Goal: Complete application form: Complete application form

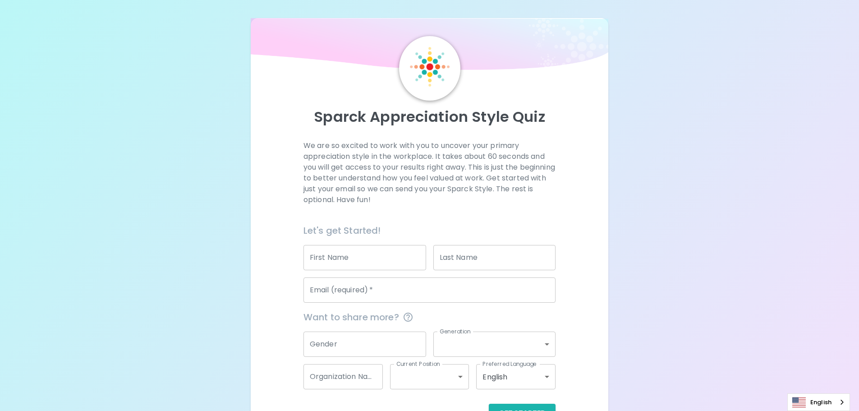
click at [377, 255] on input "First Name" at bounding box center [364, 257] width 123 height 25
type input "[PERSON_NAME]"
type input "[EMAIL_ADDRESS][DOMAIN_NAME]"
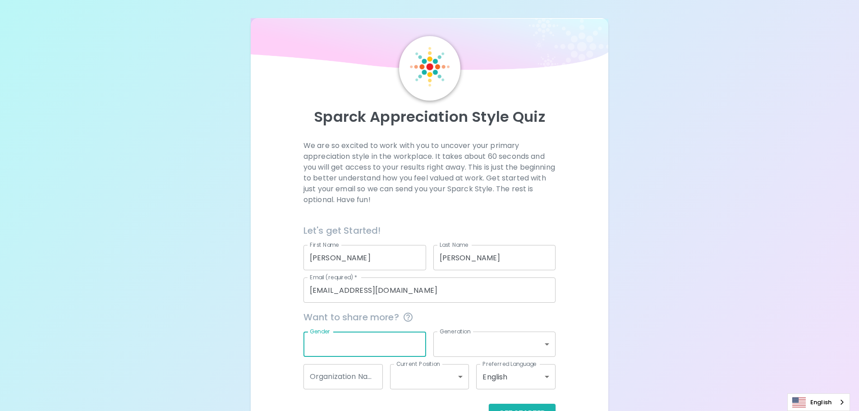
click at [378, 344] on input "Gender" at bounding box center [364, 343] width 123 height 25
type input "[DEMOGRAPHIC_DATA]"
click at [489, 404] on button "Get Started" at bounding box center [522, 413] width 67 height 19
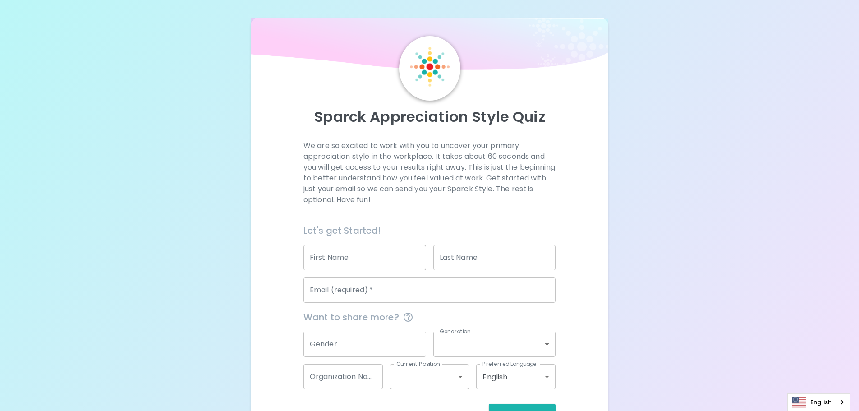
click at [384, 265] on input "First Name" at bounding box center [364, 257] width 123 height 25
type input "[PERSON_NAME]"
type input "[EMAIL_ADDRESS][DOMAIN_NAME]"
click at [366, 342] on input "Gender" at bounding box center [364, 343] width 123 height 25
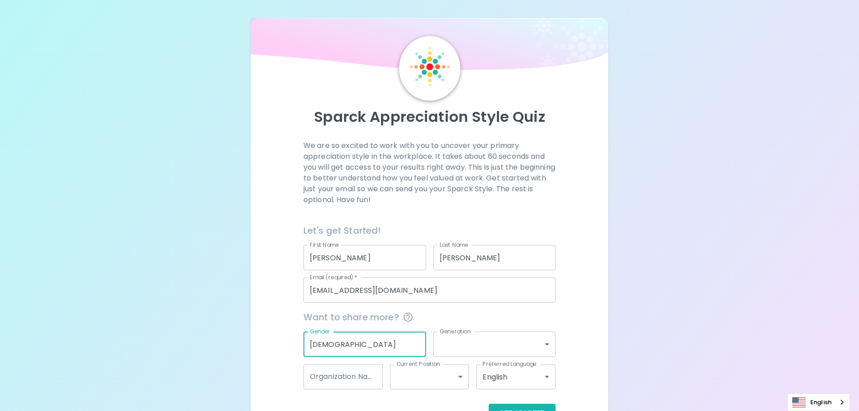
type input "[DEMOGRAPHIC_DATA]"
click at [495, 349] on body "Sparck Appreciation Style Quiz We are so excited to work with you to uncover yo…" at bounding box center [429, 227] width 859 height 455
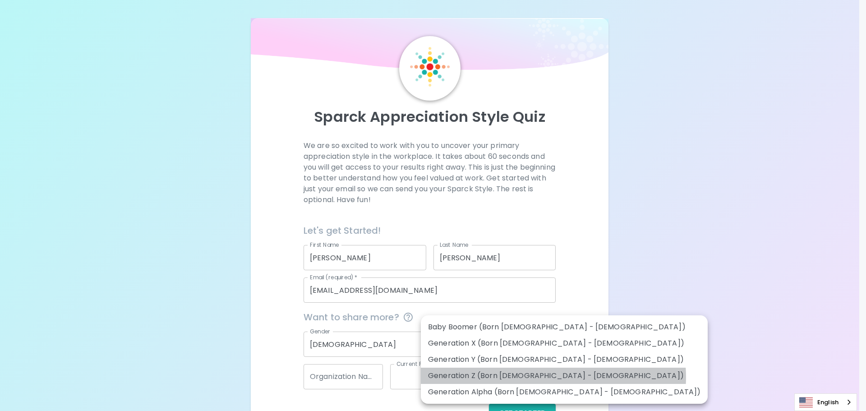
click at [553, 377] on li "Generation Z (Born [DEMOGRAPHIC_DATA] - [DEMOGRAPHIC_DATA])" at bounding box center [564, 376] width 287 height 16
type input "generation_z"
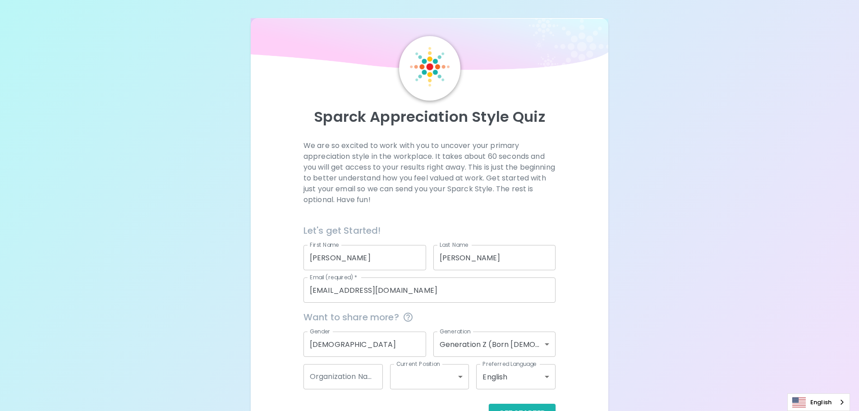
click at [434, 376] on body "Sparck Appreciation Style Quiz We are so excited to work with you to uncover yo…" at bounding box center [429, 227] width 859 height 455
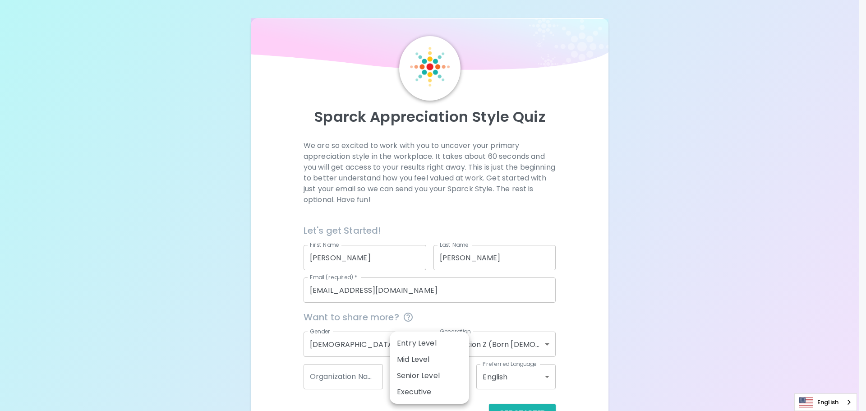
click at [439, 360] on li "Mid Level" at bounding box center [429, 359] width 79 height 16
type input "mid_level"
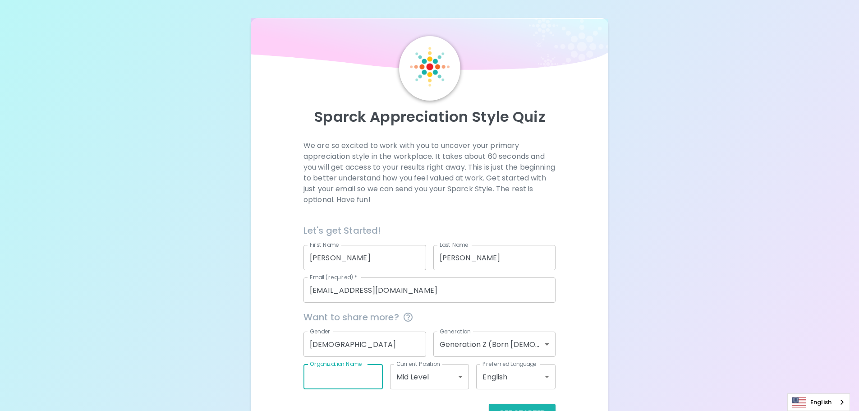
click at [359, 382] on input "Organization Name" at bounding box center [342, 376] width 79 height 25
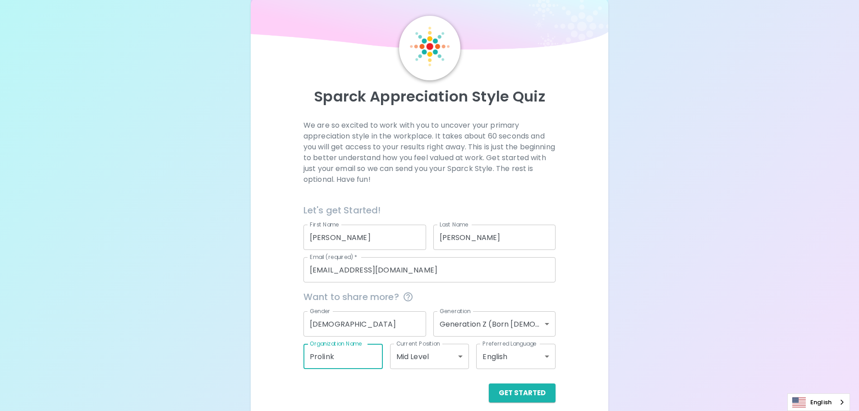
scroll to position [30, 0]
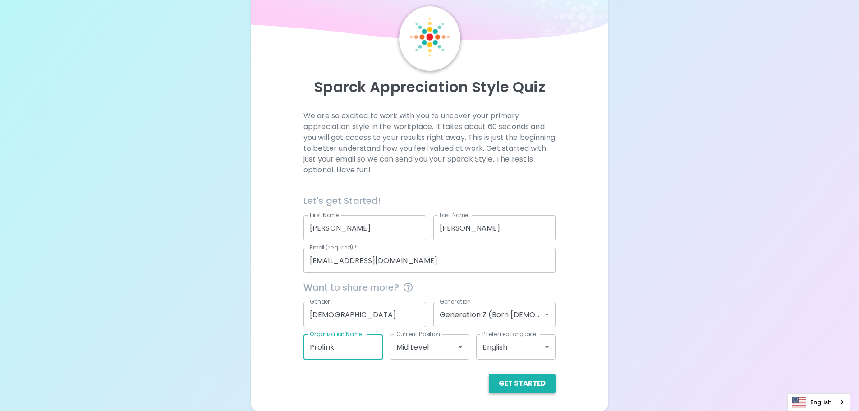
type input "Prolink"
click at [536, 379] on button "Get Started" at bounding box center [522, 383] width 67 height 19
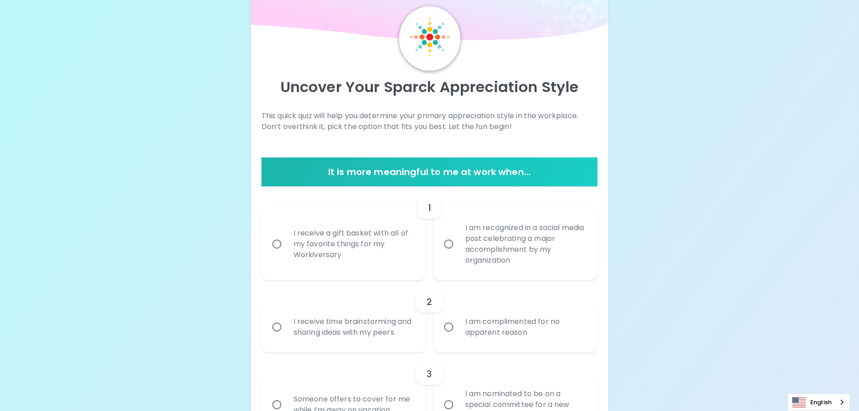
click at [447, 248] on input "I am recognized in a social media post celebrating a major accomplishment by my…" at bounding box center [448, 243] width 19 height 19
radio input "true"
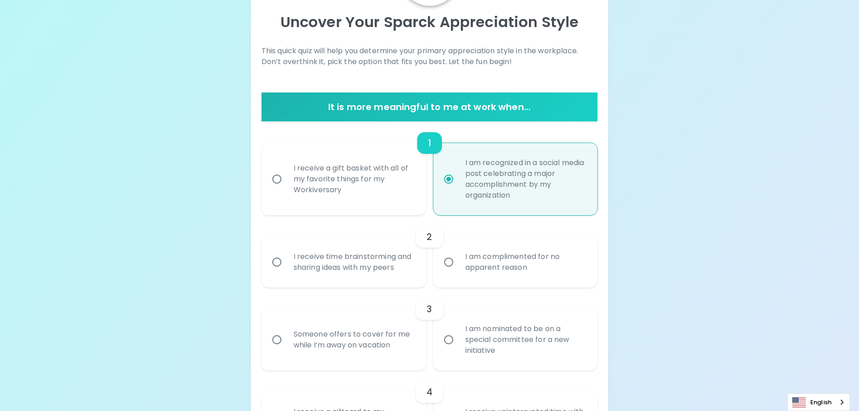
scroll to position [102, 0]
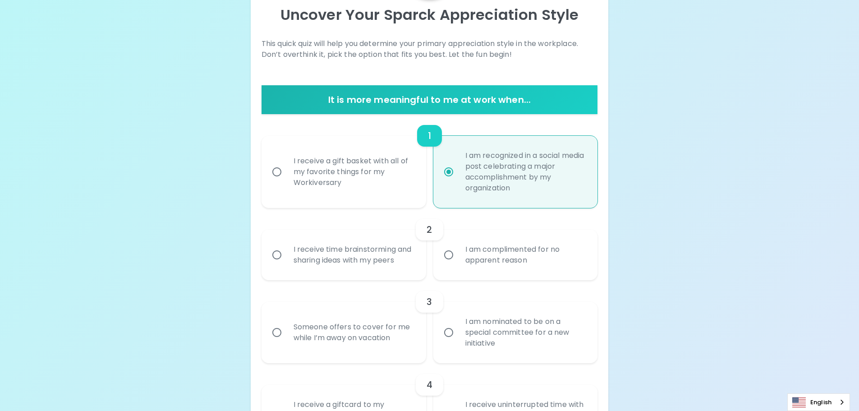
click at [359, 259] on div "I receive time brainstorming and sharing ideas with my peers" at bounding box center [353, 254] width 135 height 43
click at [286, 259] on input "I receive time brainstorming and sharing ideas with my peers" at bounding box center [276, 254] width 19 height 19
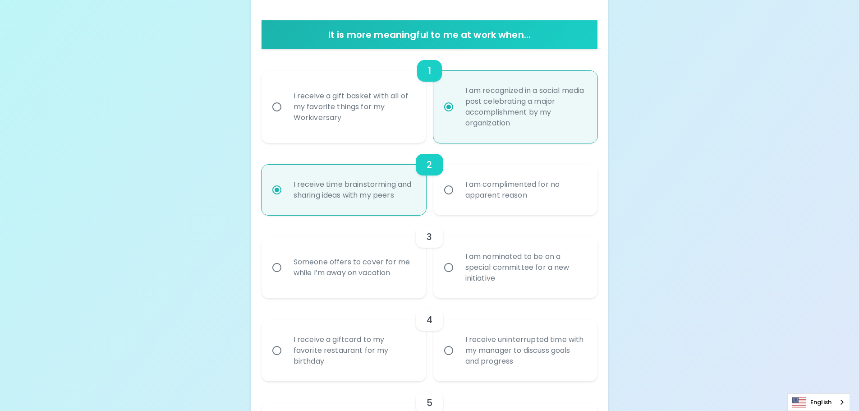
scroll to position [174, 0]
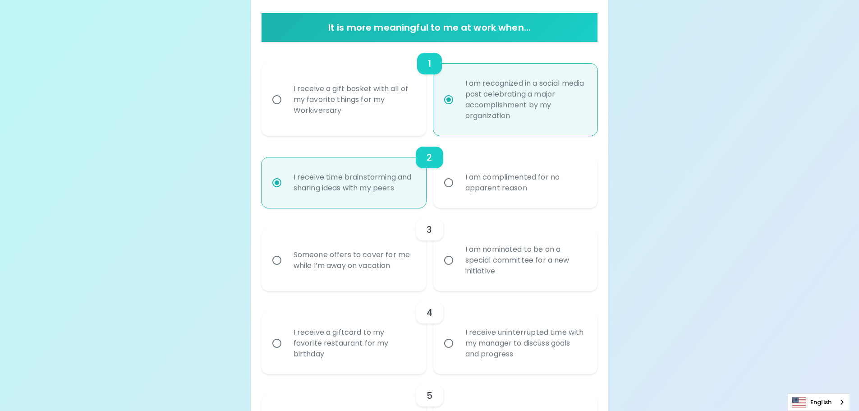
radio input "true"
click at [457, 248] on label "I am nominated to be on a special committee for a new initiative" at bounding box center [510, 260] width 165 height 61
click at [457, 251] on input "I am nominated to be on a special committee for a new initiative" at bounding box center [448, 260] width 19 height 19
radio input "false"
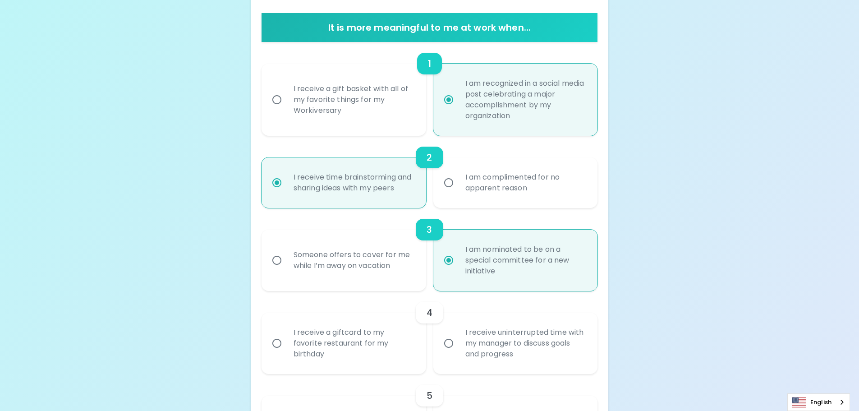
scroll to position [246, 0]
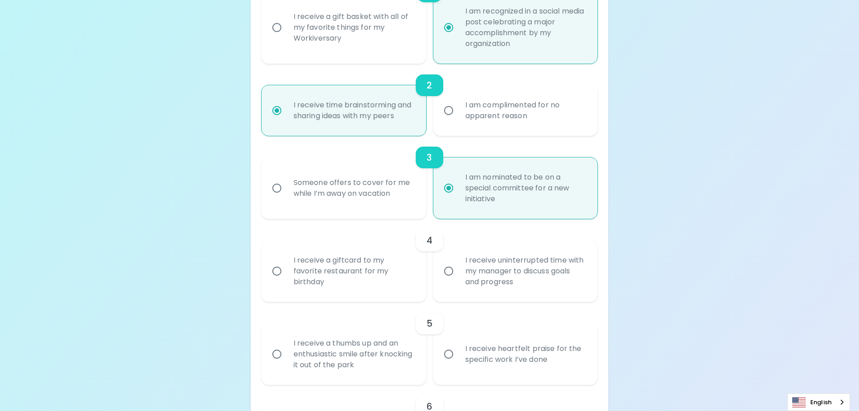
radio input "true"
click at [338, 267] on div "I receive a giftcard to my favorite restaurant for my birthday" at bounding box center [353, 271] width 135 height 54
click at [286, 267] on input "I receive a giftcard to my favorite restaurant for my birthday" at bounding box center [276, 271] width 19 height 19
radio input "false"
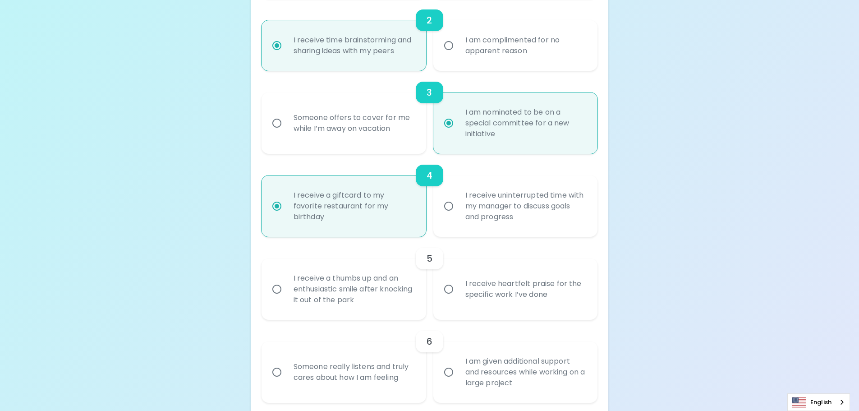
scroll to position [318, 0]
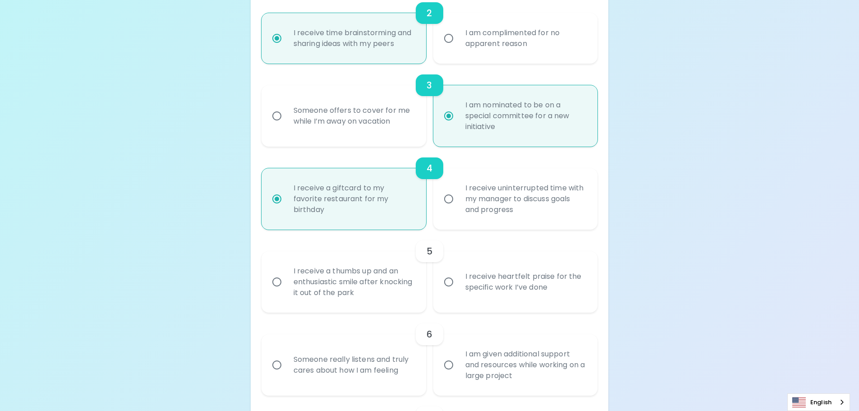
radio input "true"
click at [457, 285] on input "I receive heartfelt praise for the specific work I’ve done" at bounding box center [448, 281] width 19 height 19
radio input "false"
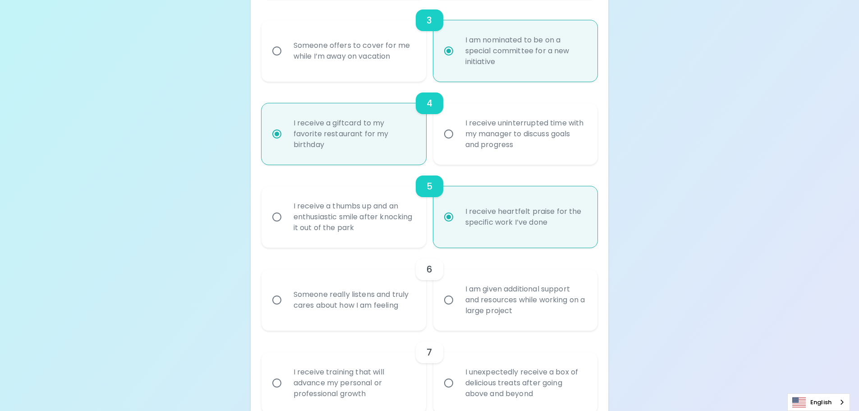
scroll to position [391, 0]
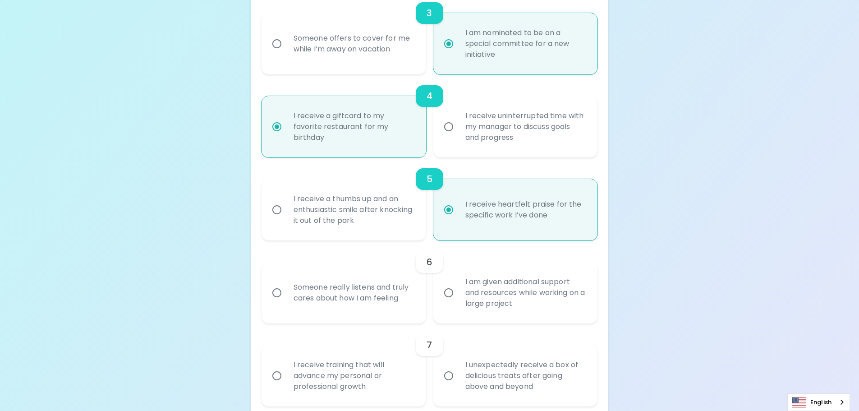
radio input "true"
click at [366, 299] on div "Someone really listens and truly cares about how I am feeling" at bounding box center [353, 292] width 135 height 43
click at [286, 299] on input "Someone really listens and truly cares about how I am feeling" at bounding box center [276, 292] width 19 height 19
radio input "false"
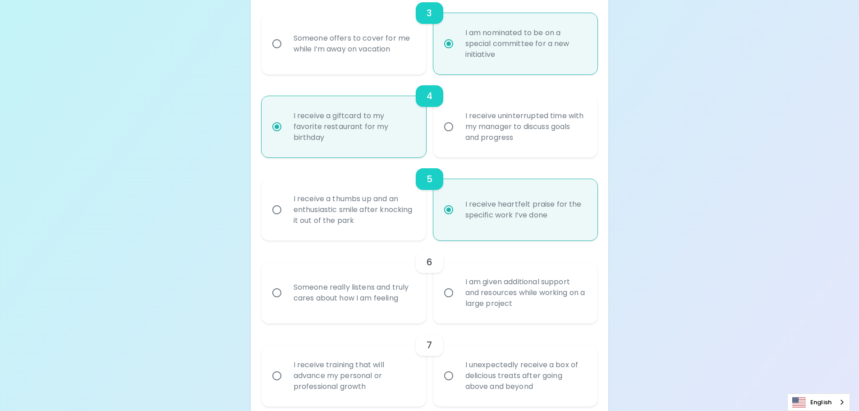
radio input "false"
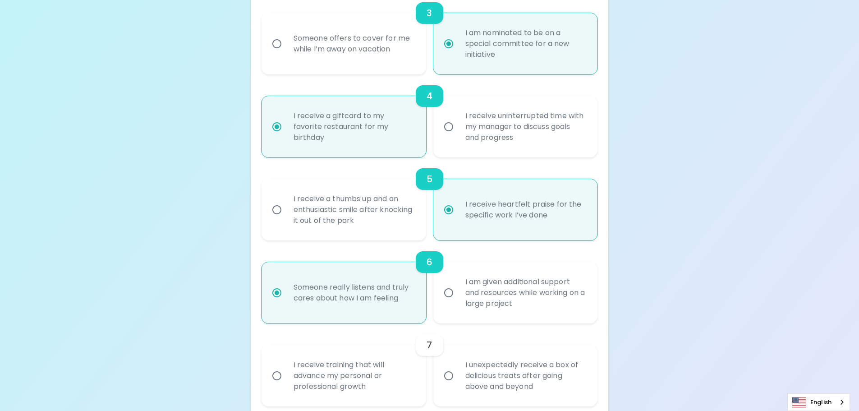
scroll to position [463, 0]
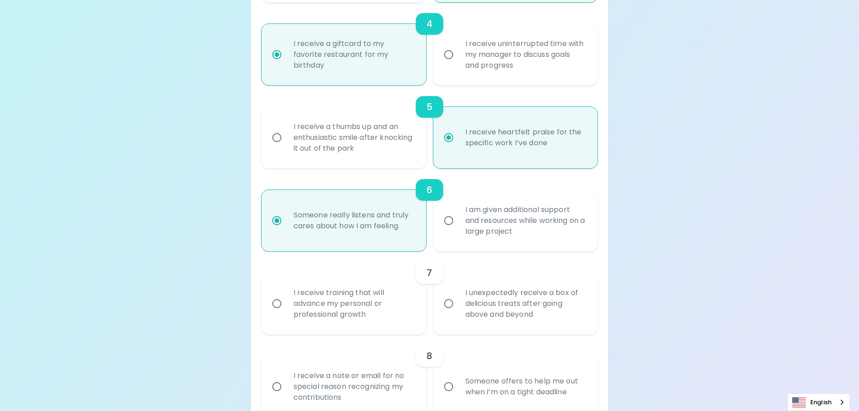
radio input "true"
click at [520, 314] on div "I unexpectedly receive a box of delicious treats after going above and beyond" at bounding box center [525, 303] width 135 height 54
click at [458, 313] on input "I unexpectedly receive a box of delicious treats after going above and beyond" at bounding box center [448, 303] width 19 height 19
radio input "false"
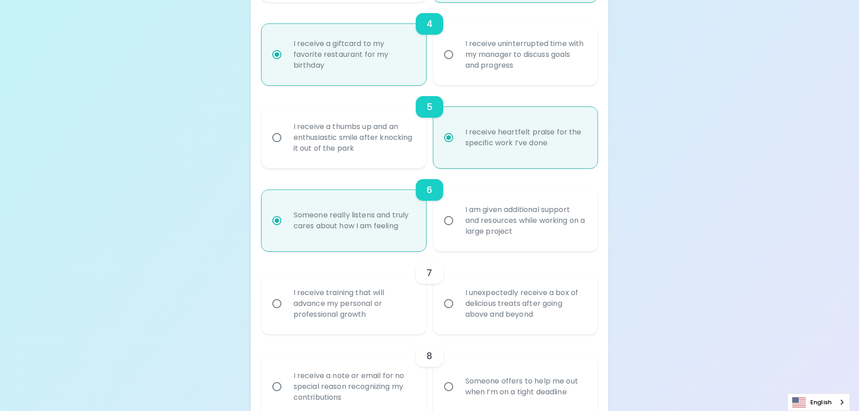
radio input "false"
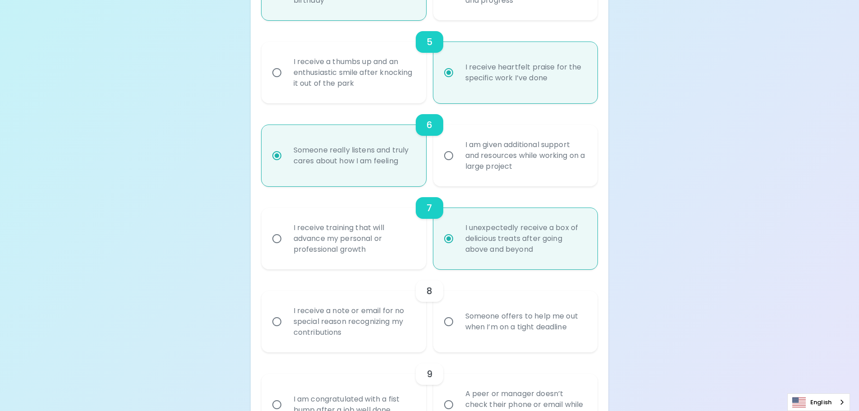
scroll to position [535, 0]
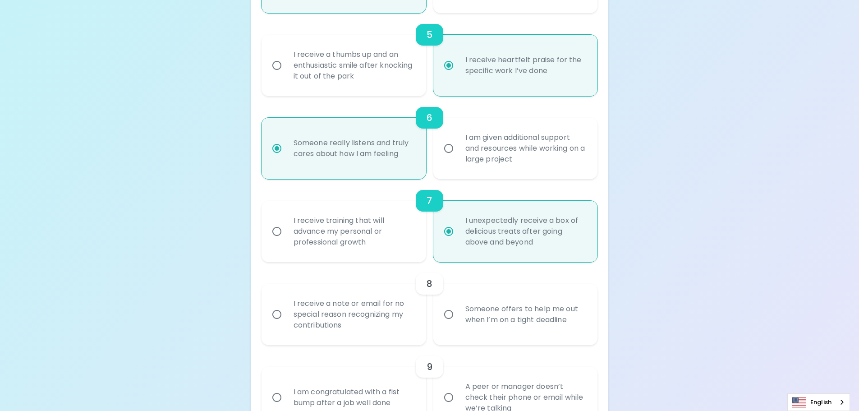
radio input "true"
click at [343, 315] on div "I receive a note or email for no special reason recognizing my contributions" at bounding box center [353, 314] width 135 height 54
click at [286, 315] on input "I receive a note or email for no special reason recognizing my contributions" at bounding box center [276, 314] width 19 height 19
radio input "false"
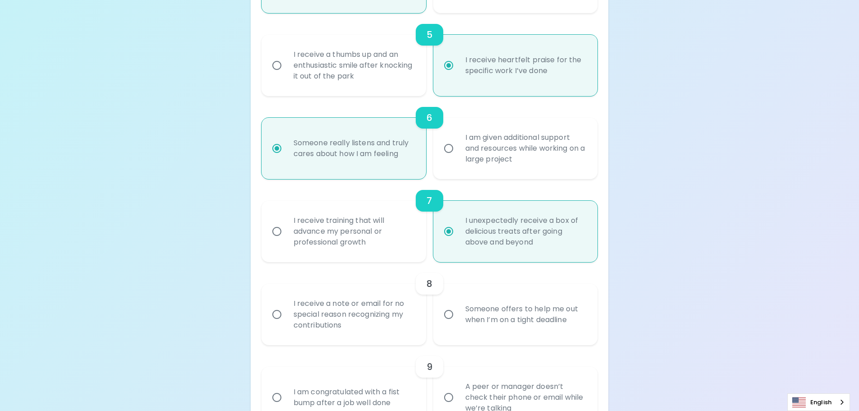
radio input "false"
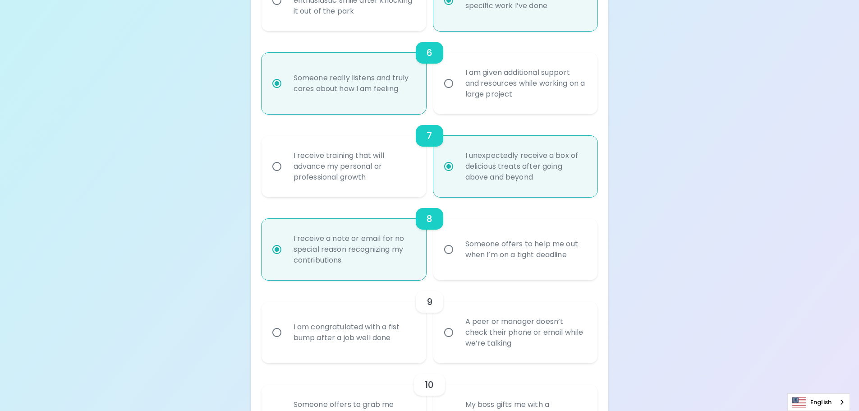
scroll to position [607, 0]
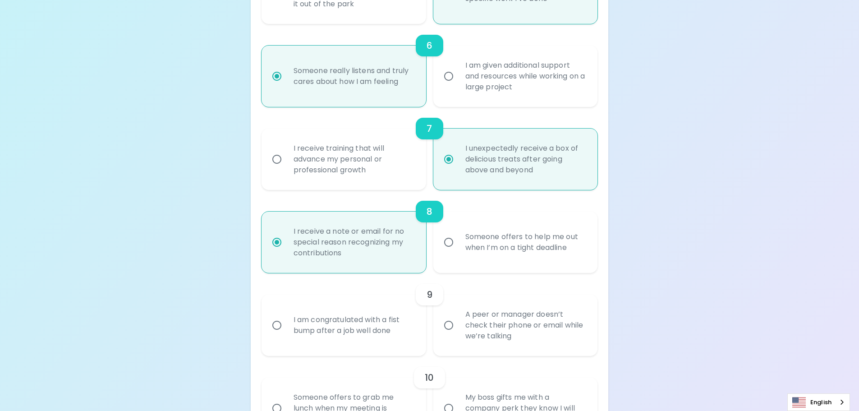
radio input "true"
click at [456, 320] on input "A peer or manager doesn’t check their phone or email while we’re talking" at bounding box center [448, 325] width 19 height 19
radio input "false"
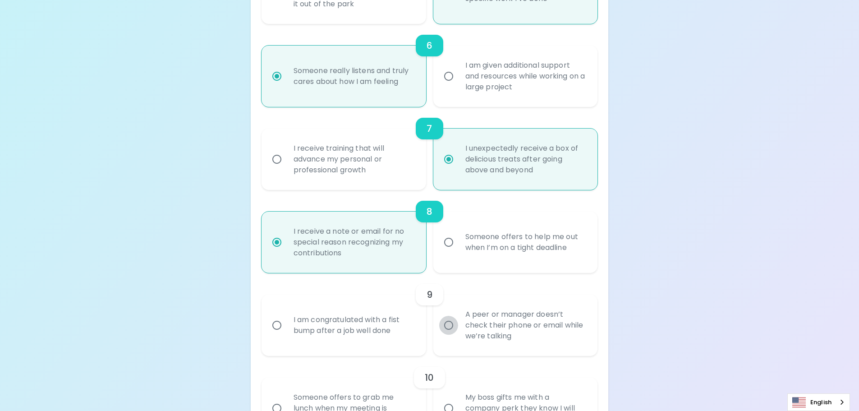
radio input "false"
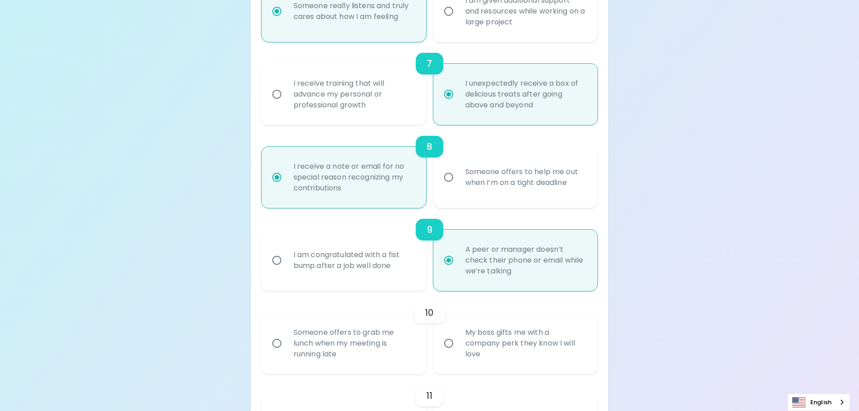
scroll to position [679, 0]
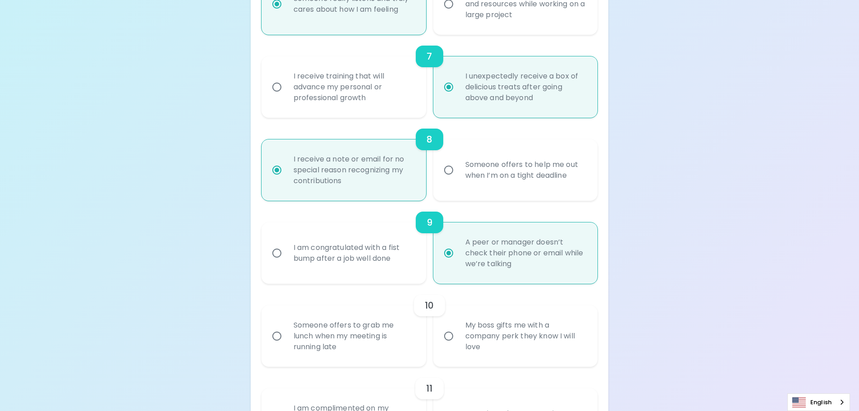
radio input "true"
click at [446, 339] on input "My boss gifts me with a company perk they know I will love" at bounding box center [448, 335] width 19 height 19
radio input "false"
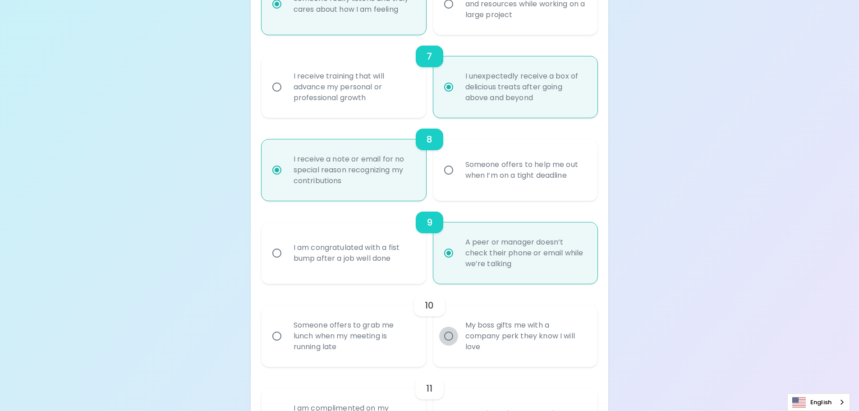
radio input "false"
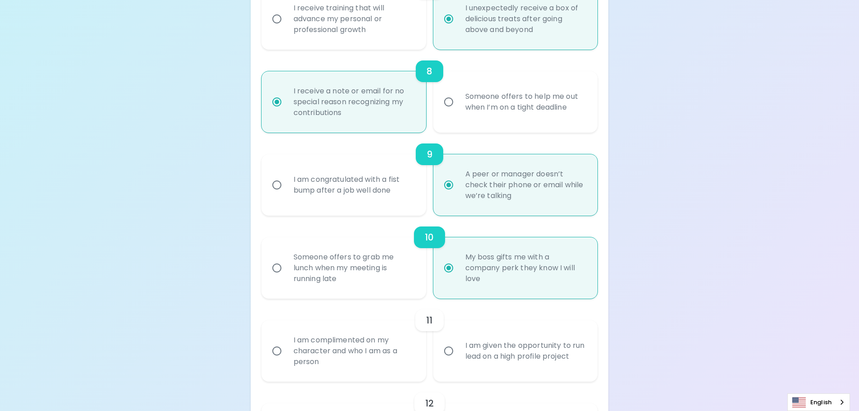
scroll to position [733, 0]
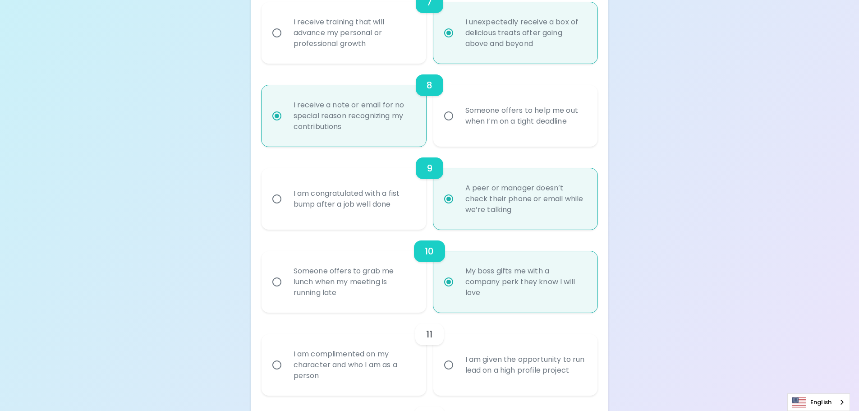
radio input "true"
click at [323, 363] on div "I am complimented on my character and who I am as a person" at bounding box center [353, 365] width 135 height 54
click at [286, 363] on input "I am complimented on my character and who I am as a person" at bounding box center [276, 364] width 19 height 19
radio input "false"
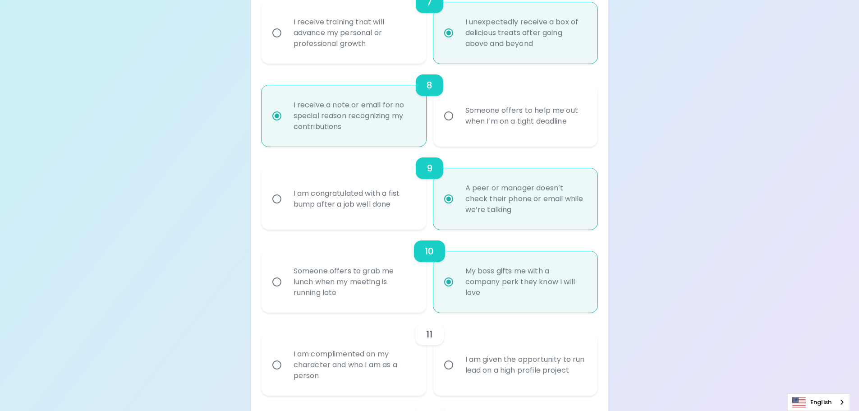
radio input "false"
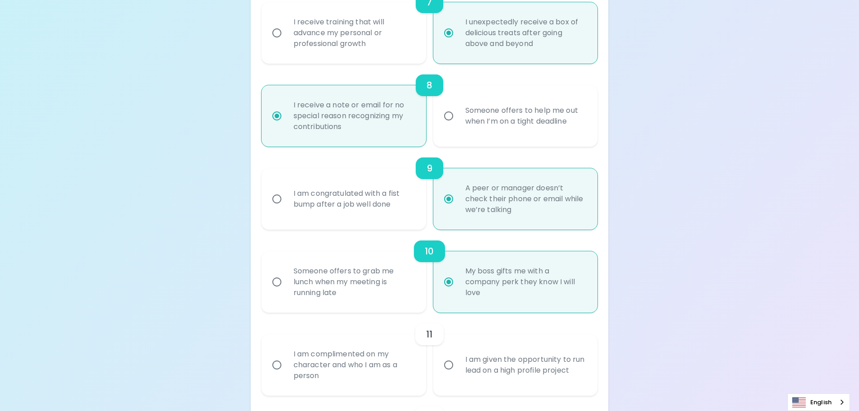
radio input "false"
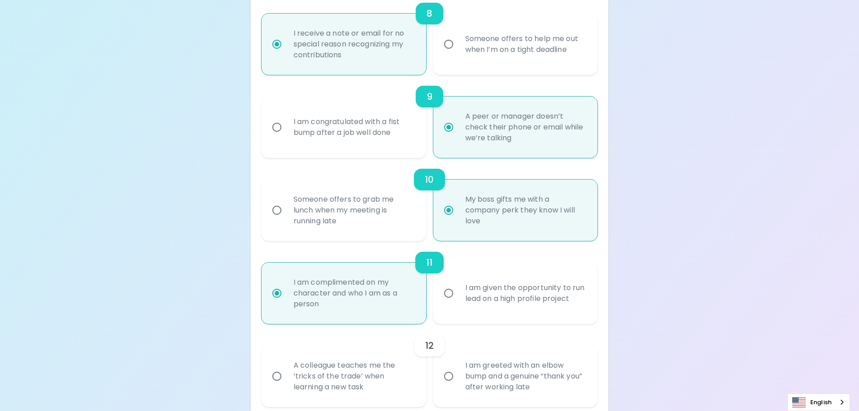
scroll to position [805, 0]
radio input "true"
click at [398, 372] on div "A colleague teaches me the ‘tricks of the trade’ when learning a new task" at bounding box center [353, 376] width 135 height 54
click at [286, 372] on input "A colleague teaches me the ‘tricks of the trade’ when learning a new task" at bounding box center [276, 375] width 19 height 19
radio input "false"
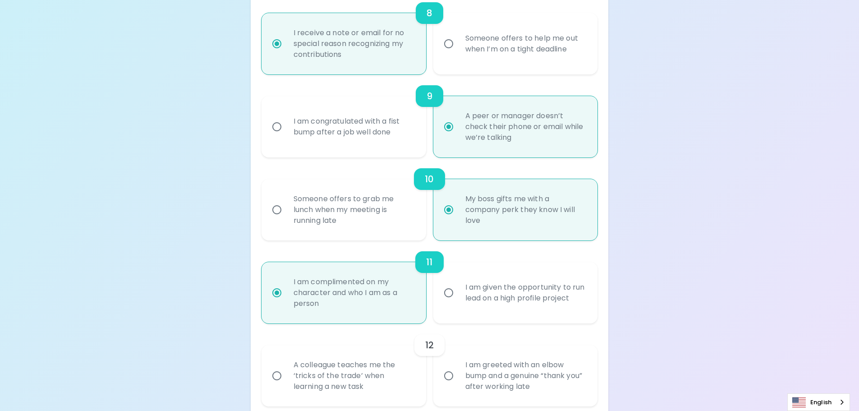
radio input "false"
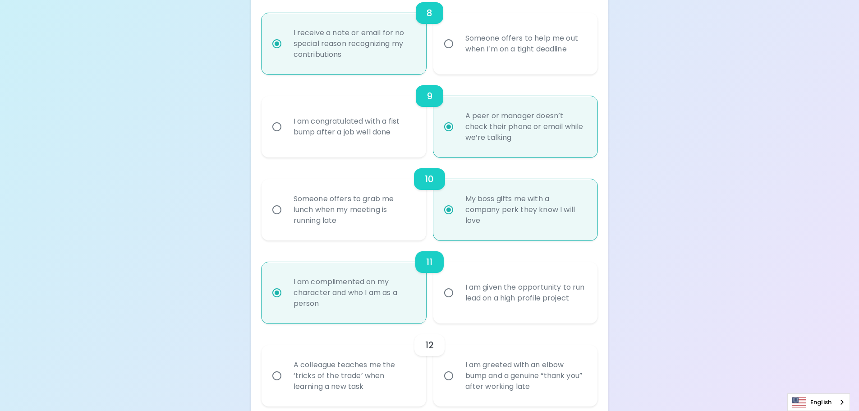
radio input "false"
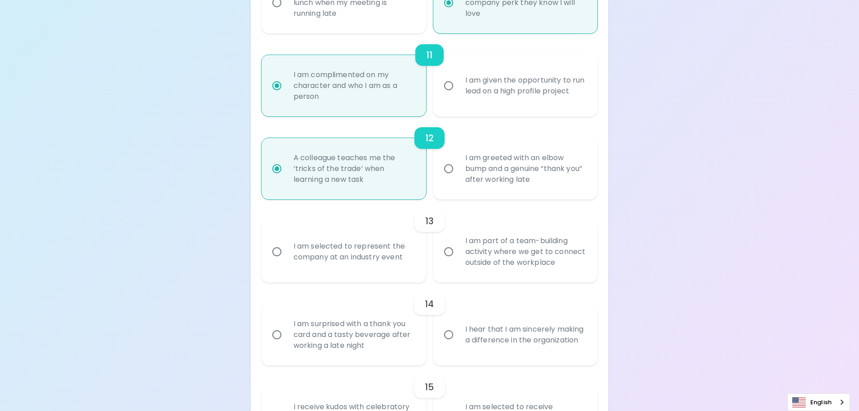
scroll to position [1013, 0]
radio input "true"
click at [353, 264] on div "I am selected to represent the company at an industry event" at bounding box center [353, 251] width 135 height 43
click at [295, 257] on div "I am selected to represent the company at an industry event" at bounding box center [353, 251] width 135 height 43
click at [286, 257] on input "I am selected to represent the company at an industry event" at bounding box center [276, 251] width 19 height 19
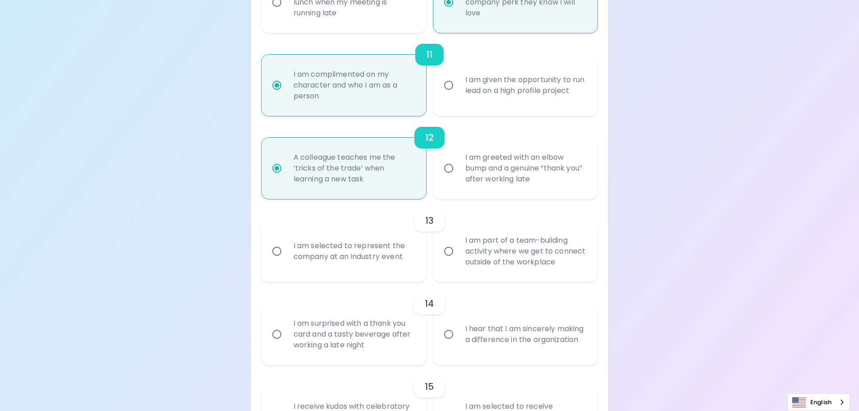
radio input "false"
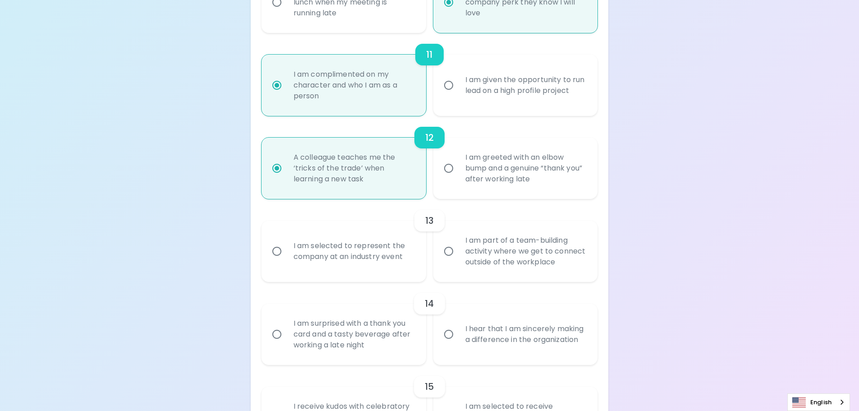
radio input "false"
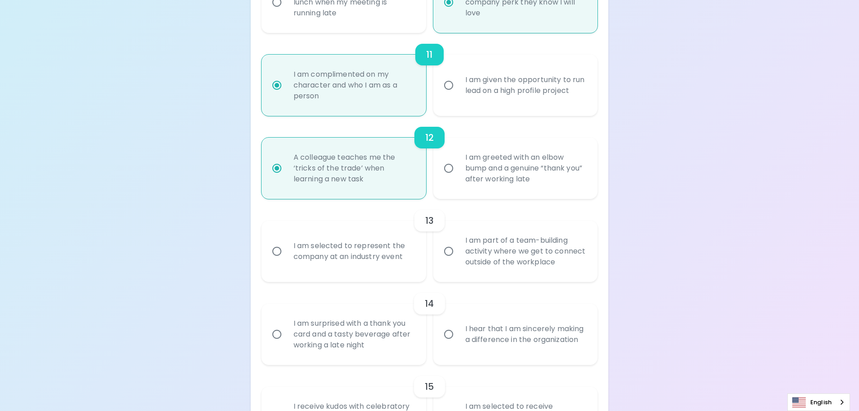
radio input "false"
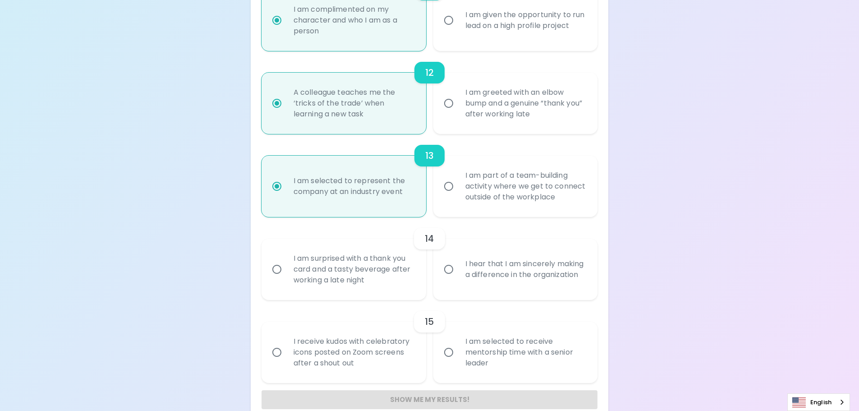
scroll to position [1085, 0]
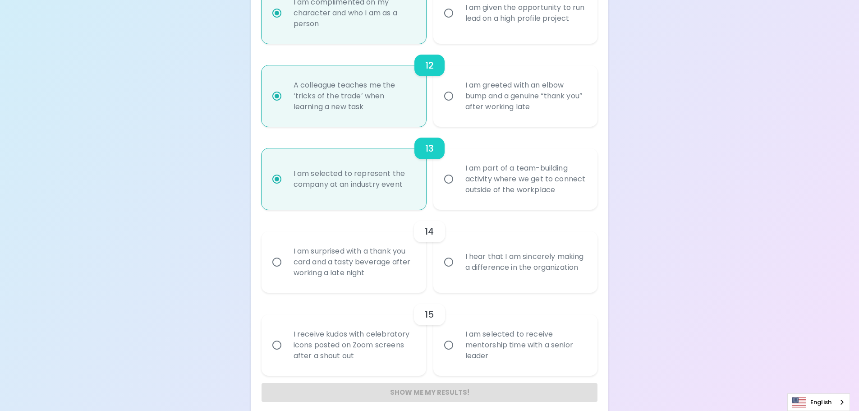
radio input "true"
click at [453, 263] on input "I hear that I am sincerely making a difference in the organization" at bounding box center [448, 262] width 19 height 19
radio input "false"
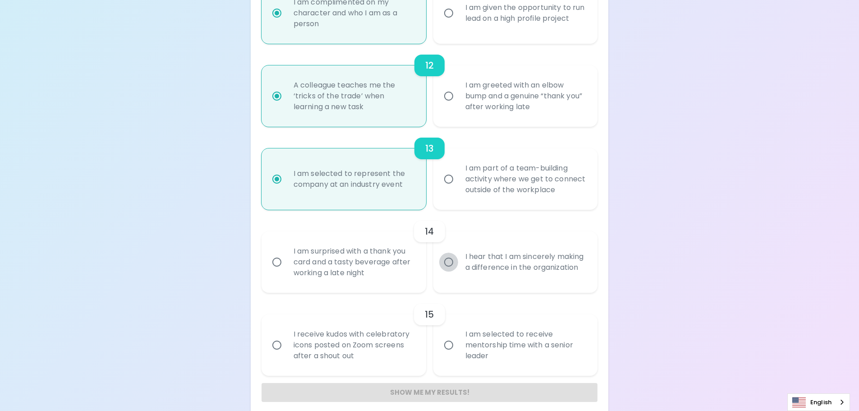
radio input "false"
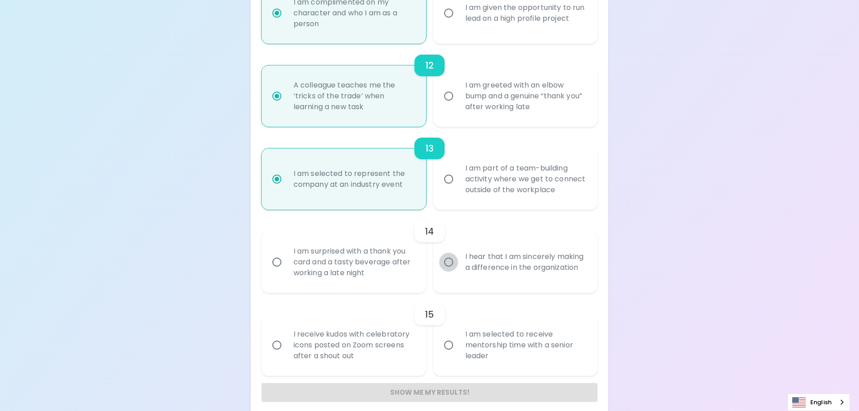
radio input "false"
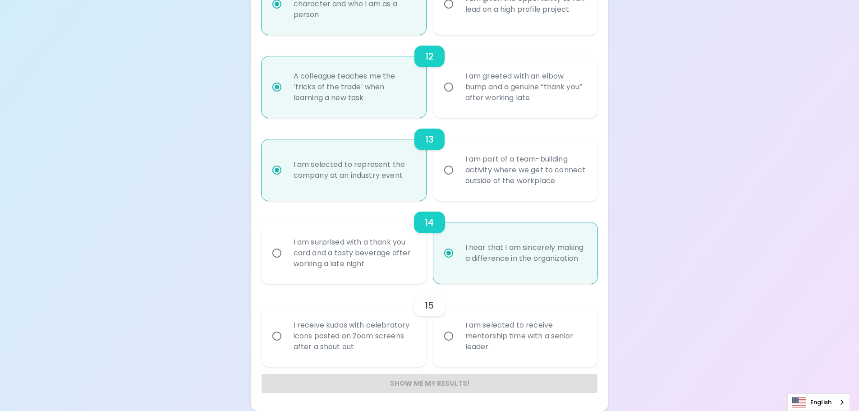
radio input "true"
click at [455, 336] on input "I am selected to receive mentorship time with a senior leader" at bounding box center [448, 335] width 19 height 19
radio input "false"
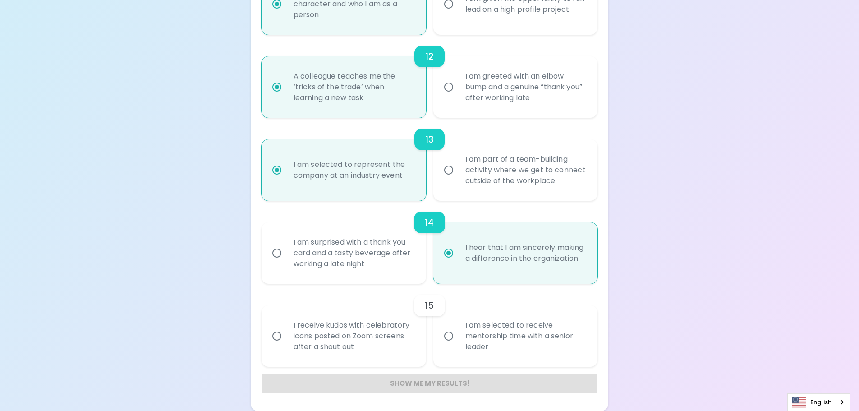
radio input "false"
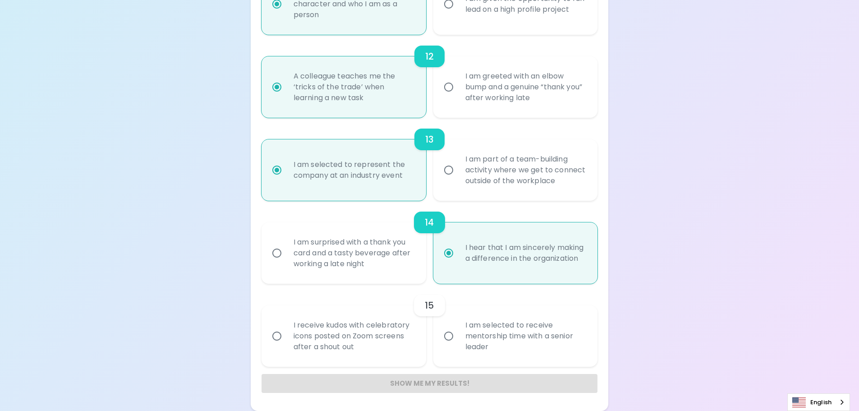
radio input "false"
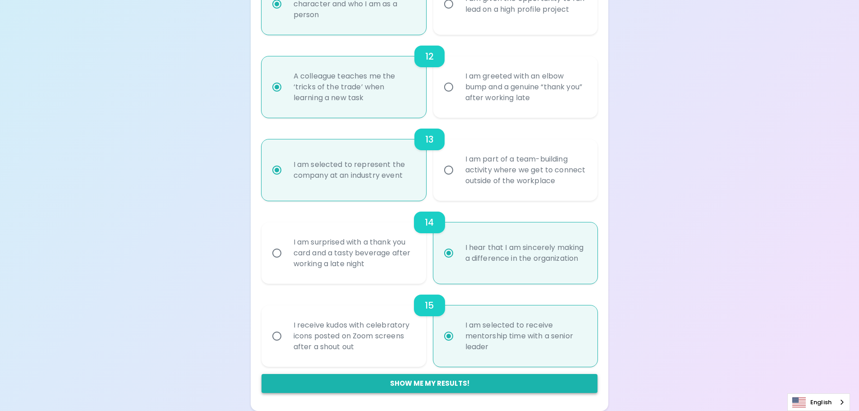
radio input "true"
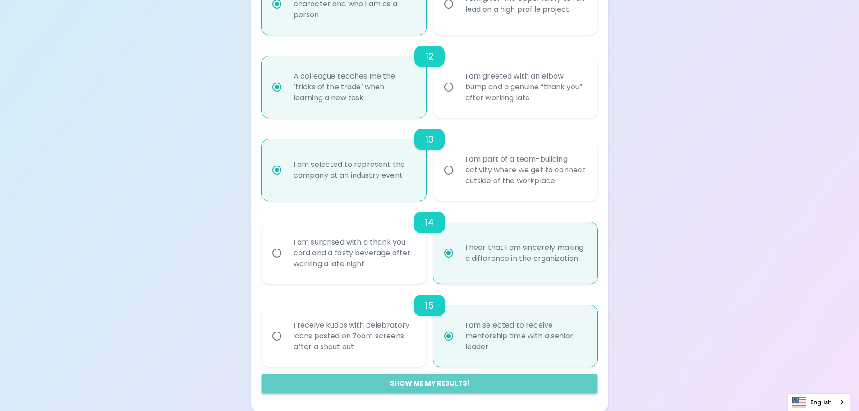
click at [483, 384] on button "Show me my results!" at bounding box center [430, 383] width 336 height 19
radio input "false"
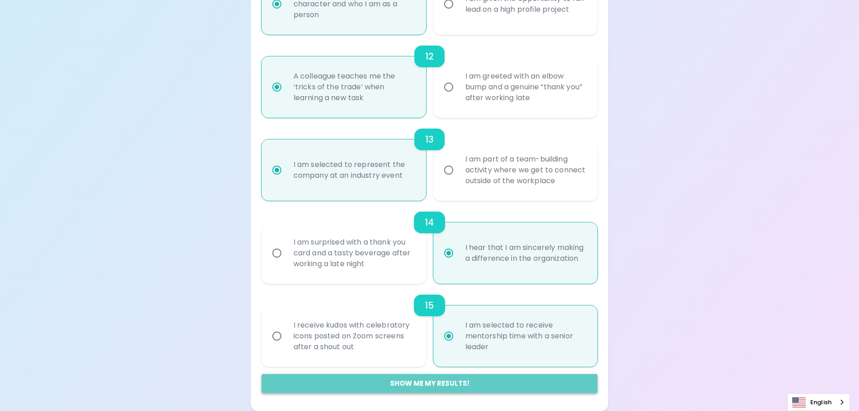
radio input "false"
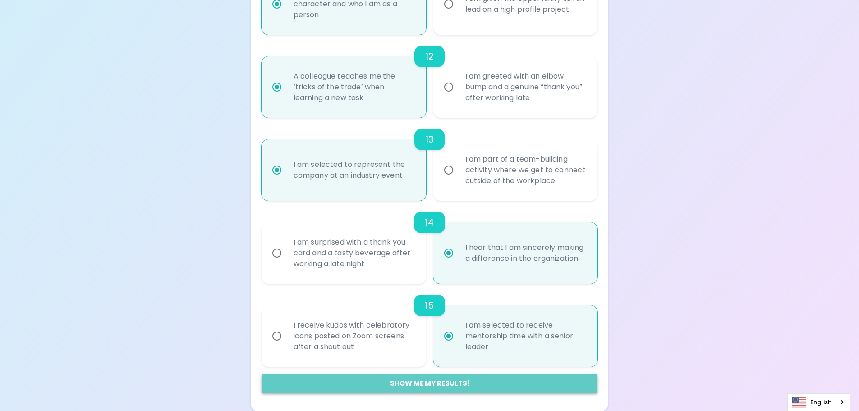
radio input "false"
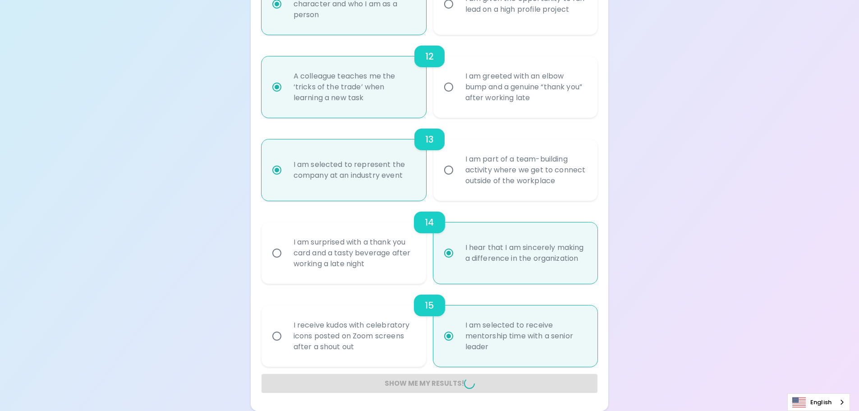
radio input "false"
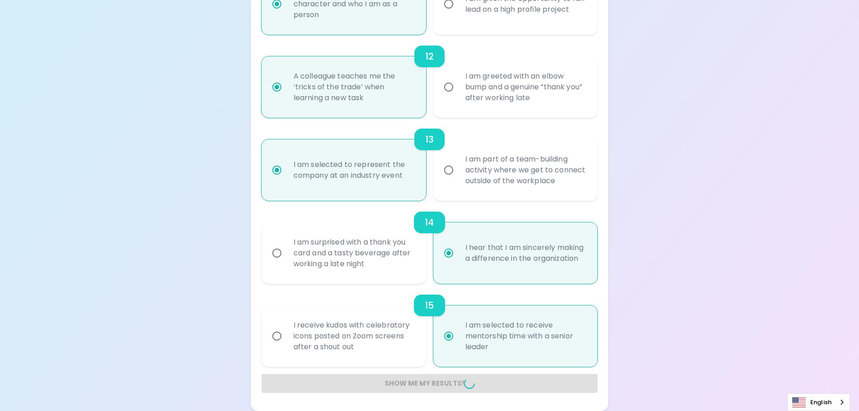
radio input "false"
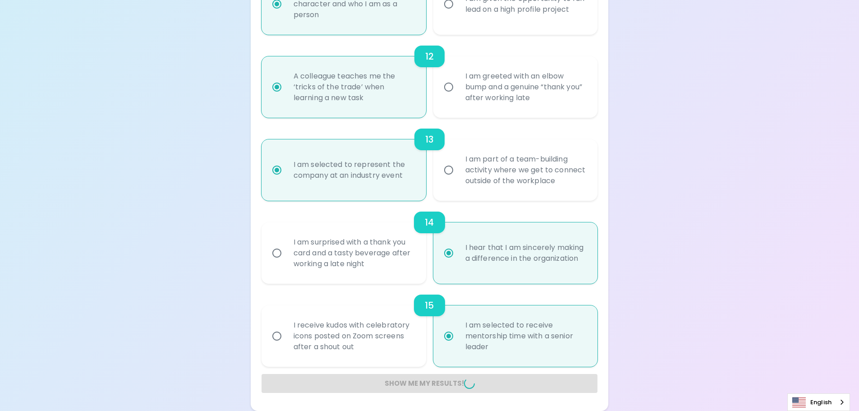
radio input "false"
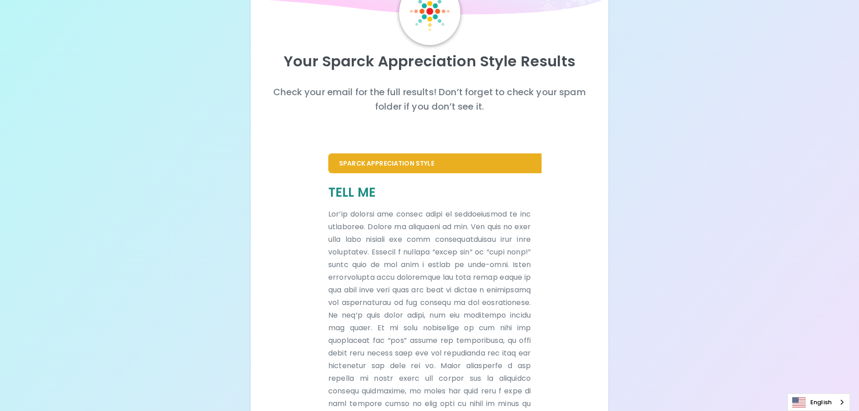
scroll to position [170, 0]
